Goal: Transaction & Acquisition: Purchase product/service

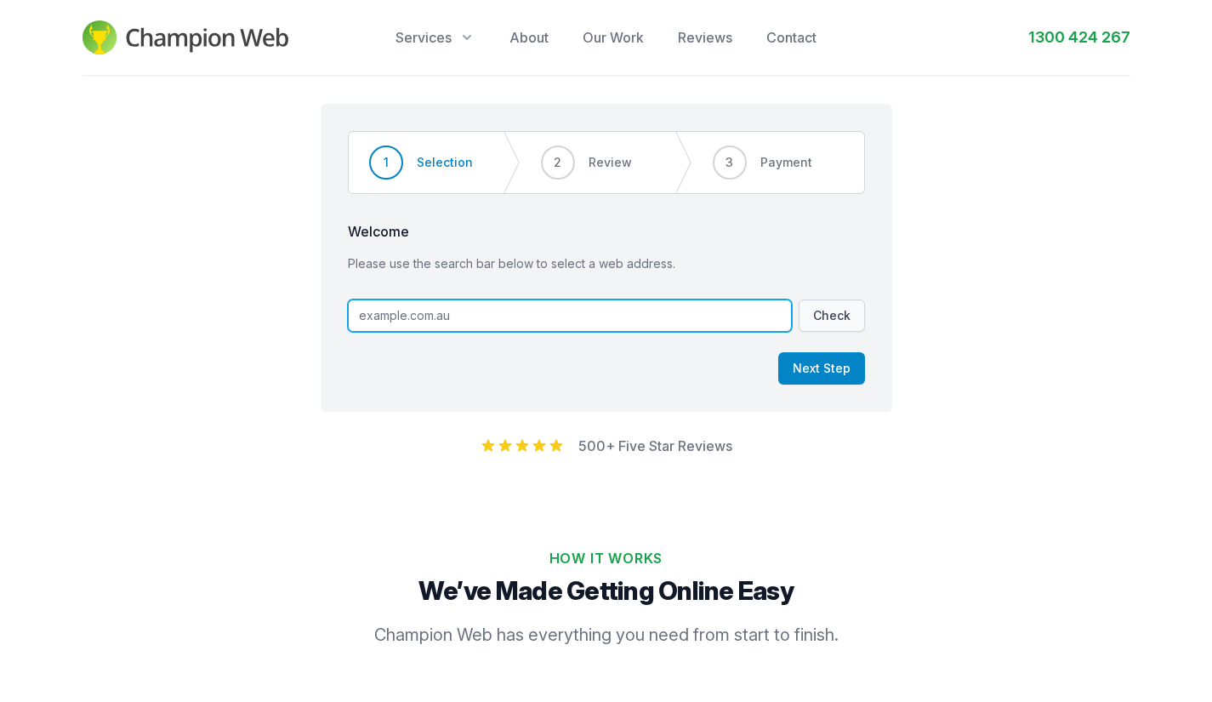
click at [408, 313] on input "text" at bounding box center [570, 315] width 444 height 32
type input "www.brimblewood"
